Goal: Information Seeking & Learning: Find specific fact

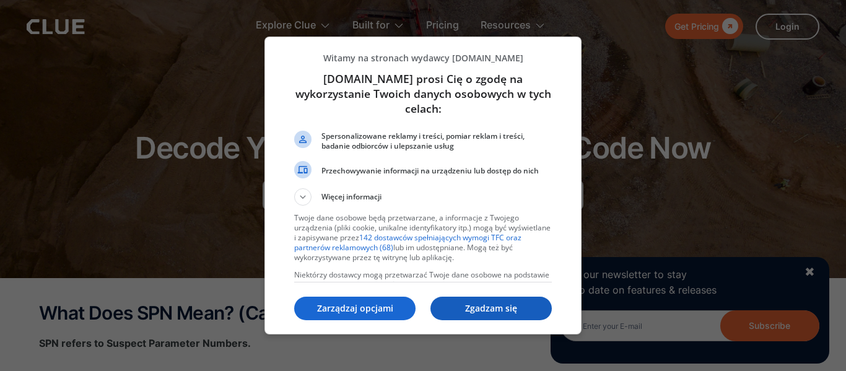
click at [481, 308] on p "Zgadzam się" at bounding box center [491, 308] width 121 height 12
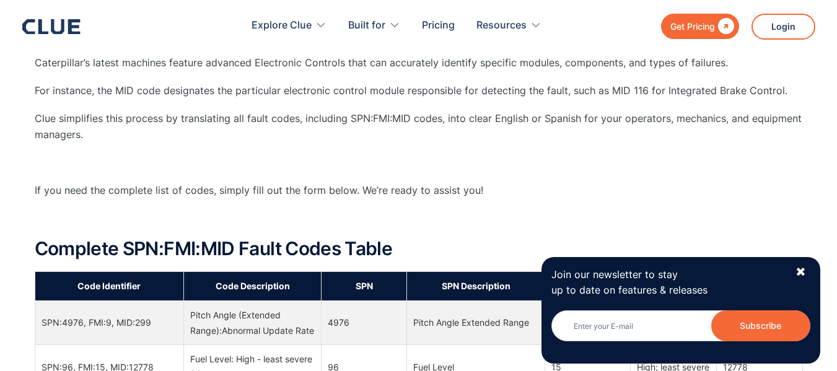
scroll to position [732, 0]
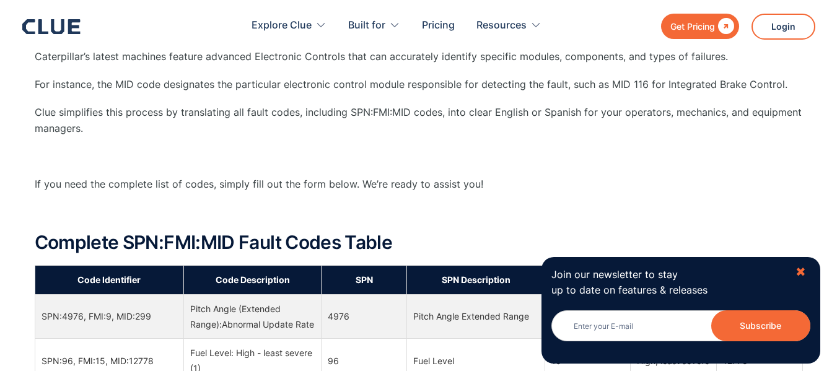
click at [800, 274] on div "✖" at bounding box center [800, 272] width 11 height 15
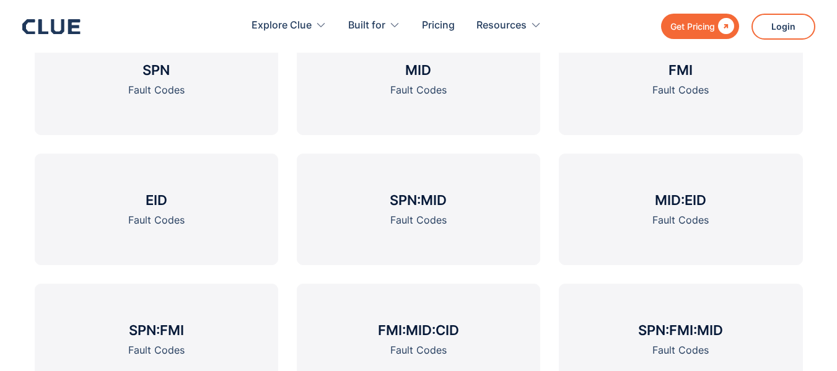
scroll to position [1718, 0]
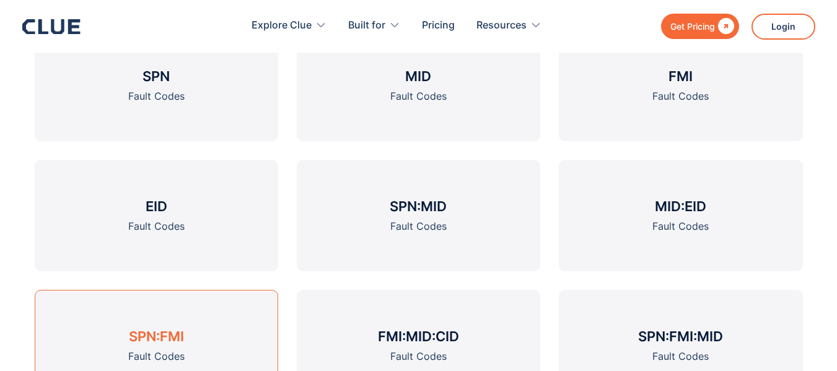
click at [172, 331] on h3 "SPN:FMI" at bounding box center [156, 336] width 55 height 19
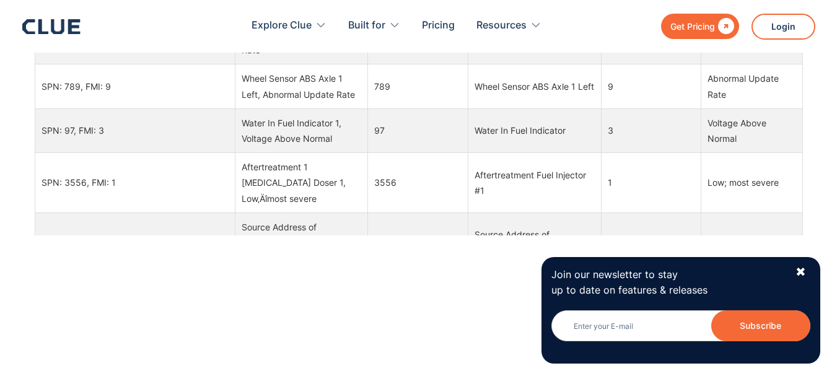
scroll to position [1081, 0]
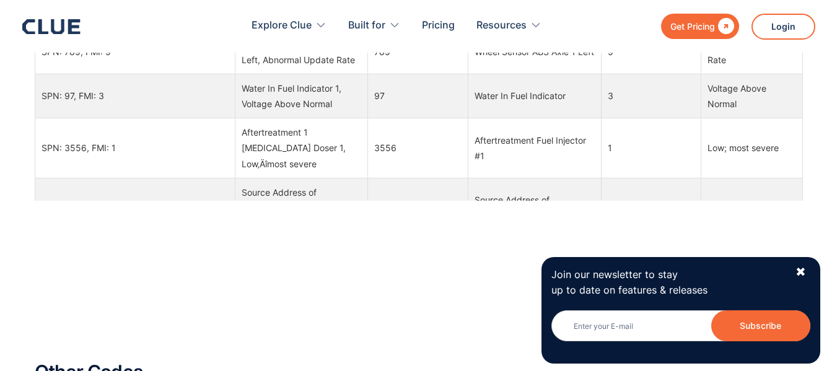
drag, startPoint x: 843, startPoint y: 17, endPoint x: 844, endPoint y: 134, distance: 117.1
click at [676, 112] on td "3" at bounding box center [651, 96] width 100 height 44
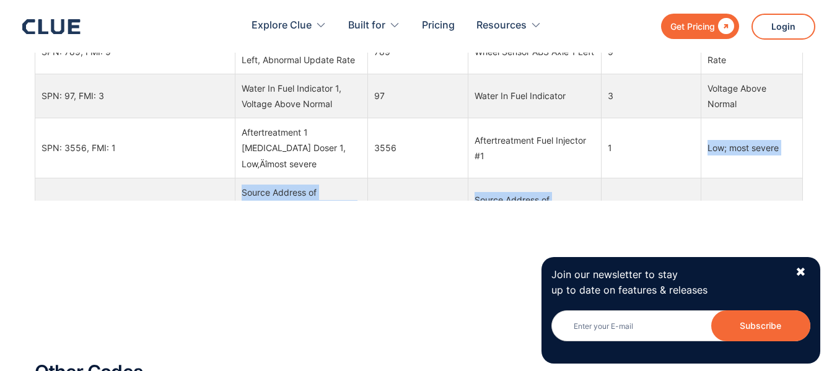
drag, startPoint x: 676, startPoint y: 119, endPoint x: 538, endPoint y: 184, distance: 152.1
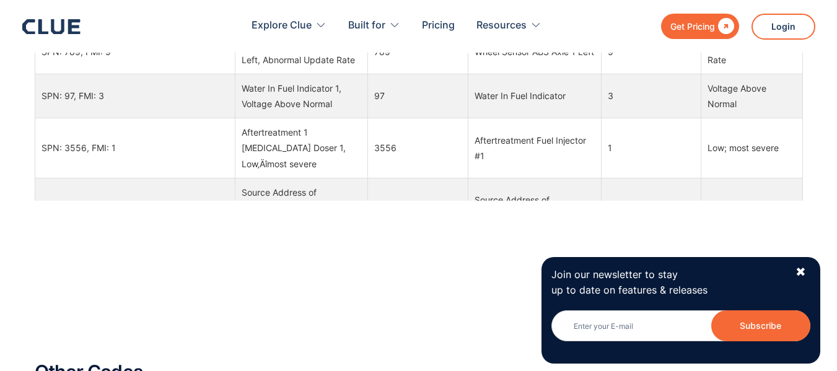
click at [559, 184] on td "Source Address of Controlling Device for Brake Control" at bounding box center [534, 216] width 133 height 76
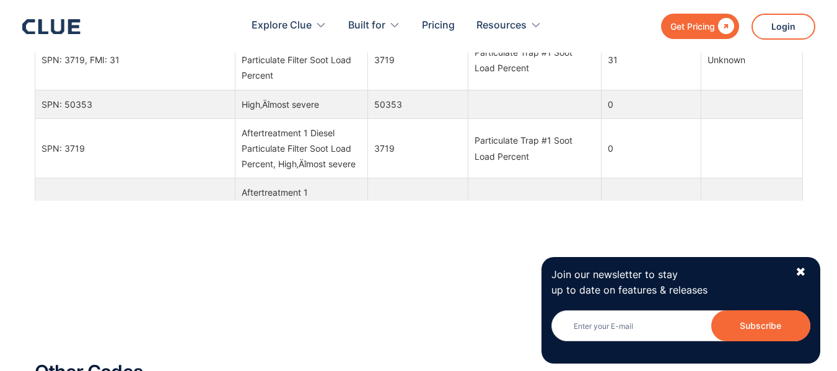
scroll to position [372, 0]
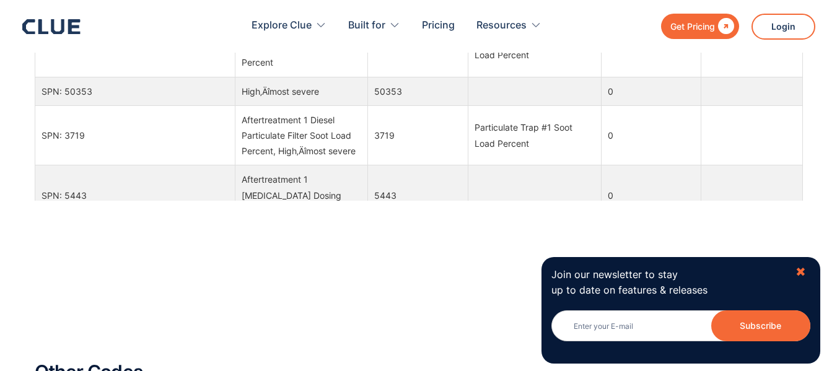
click at [804, 273] on div "✖" at bounding box center [800, 272] width 11 height 15
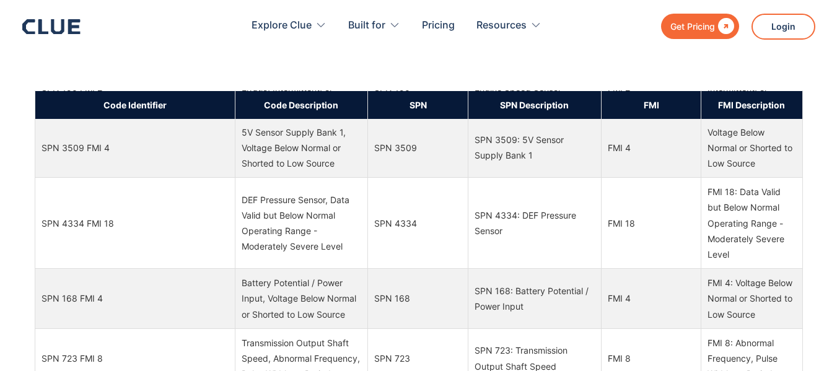
scroll to position [2624, 0]
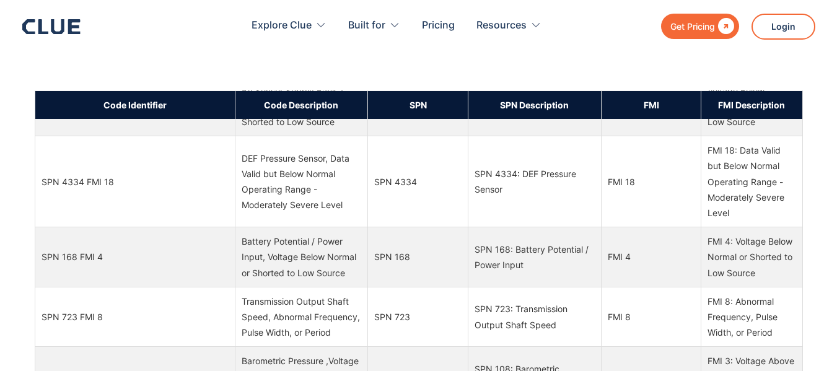
click at [406, 270] on td "SPN 168" at bounding box center [418, 257] width 100 height 60
click at [523, 224] on td "SPN 4334: DEF Pressure Sensor" at bounding box center [534, 181] width 133 height 91
click at [477, 191] on td "SPN 4334: DEF Pressure Sensor" at bounding box center [534, 181] width 133 height 91
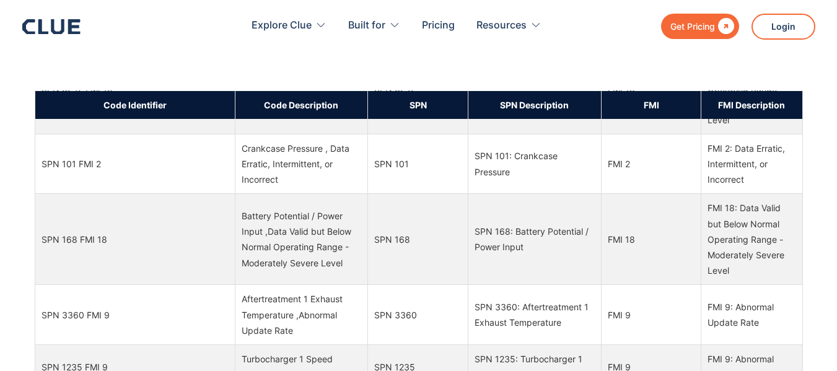
scroll to position [3311, 0]
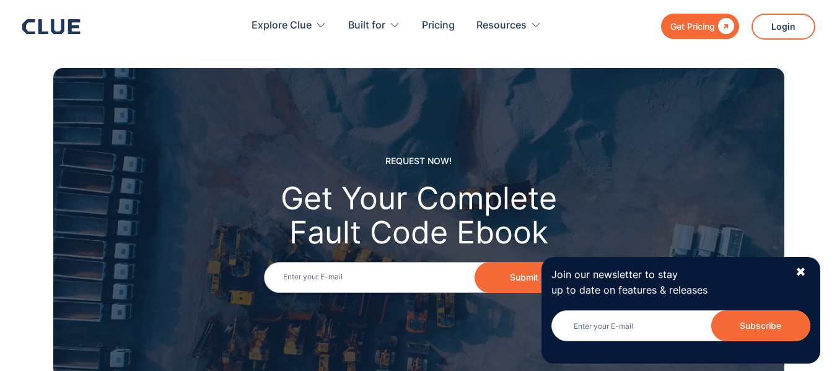
scroll to position [1718, 0]
